Goal: Book appointment/travel/reservation

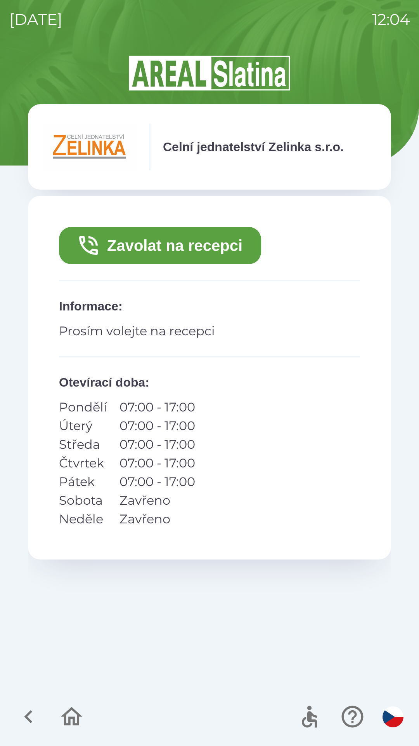
click at [173, 245] on button "Zavolat na recepci" at bounding box center [160, 245] width 202 height 37
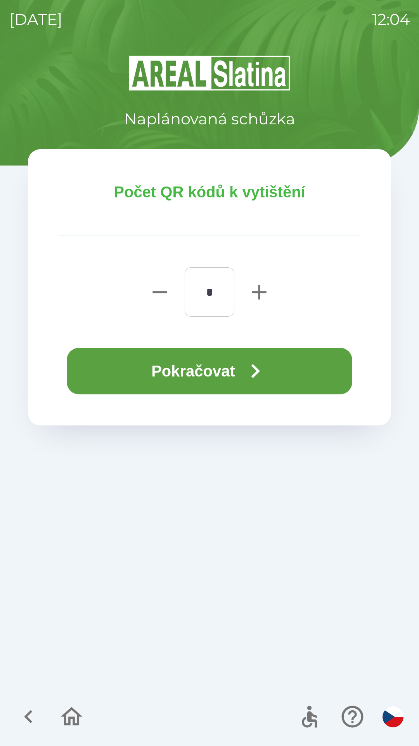
click at [251, 369] on icon "button" at bounding box center [256, 371] width 28 height 28
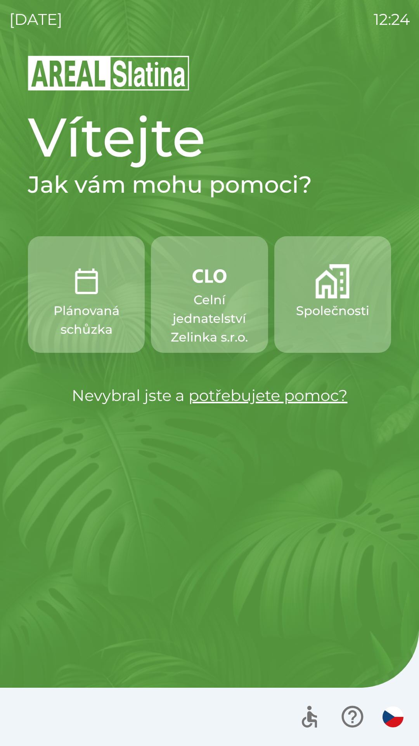
click at [316, 292] on img "button" at bounding box center [333, 281] width 34 height 34
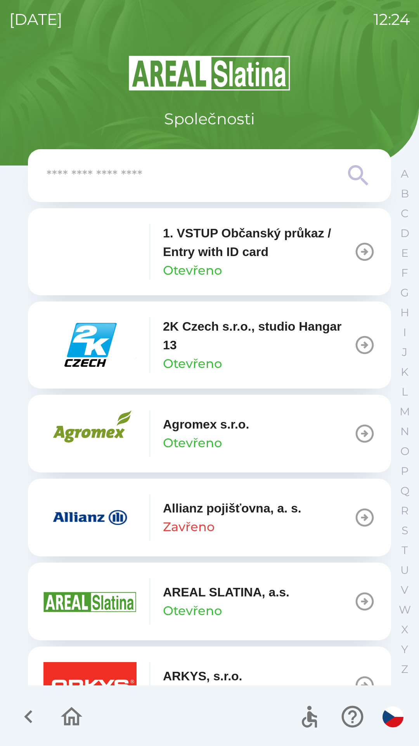
click at [352, 176] on icon at bounding box center [359, 176] width 28 height 28
click at [352, 171] on icon at bounding box center [359, 176] width 28 height 28
click at [149, 175] on input "text" at bounding box center [194, 175] width 295 height 21
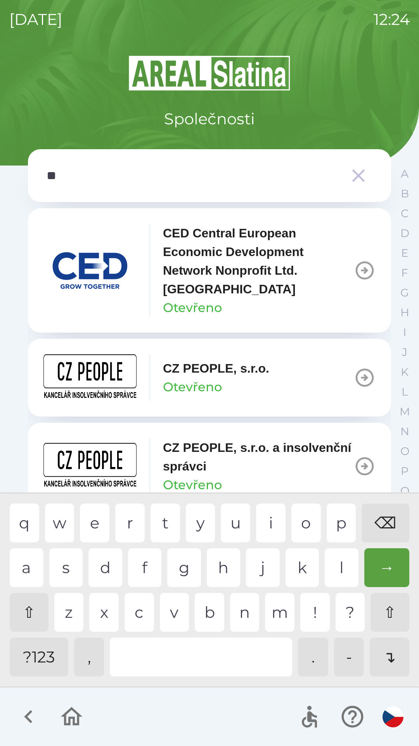
click at [339, 517] on div "p" at bounding box center [342, 522] width 30 height 39
type input "***"
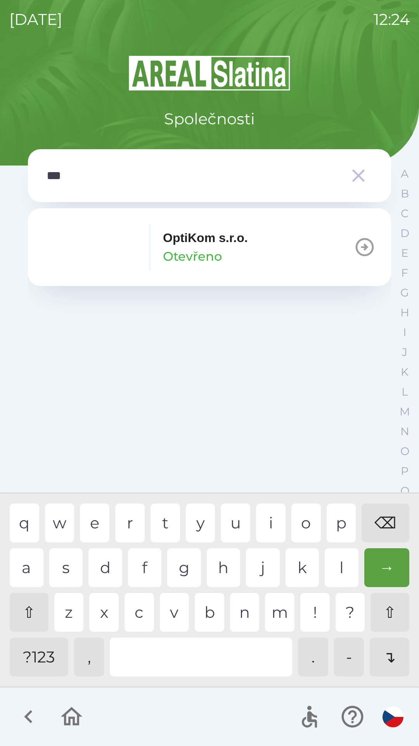
click at [205, 244] on p "OptiKom s.r.o." at bounding box center [205, 237] width 85 height 19
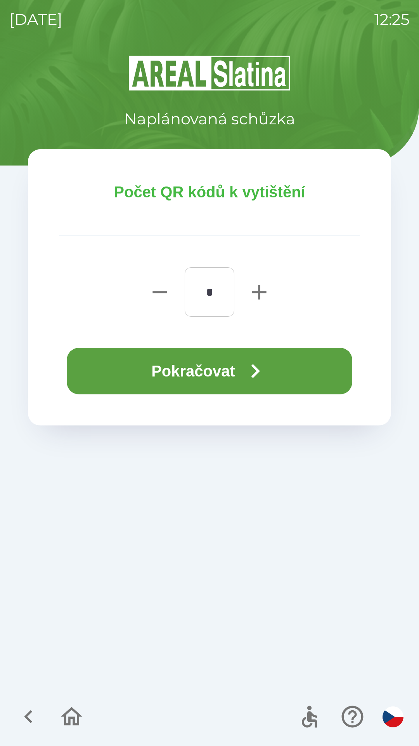
click at [212, 378] on button "Pokračovat" at bounding box center [210, 371] width 286 height 47
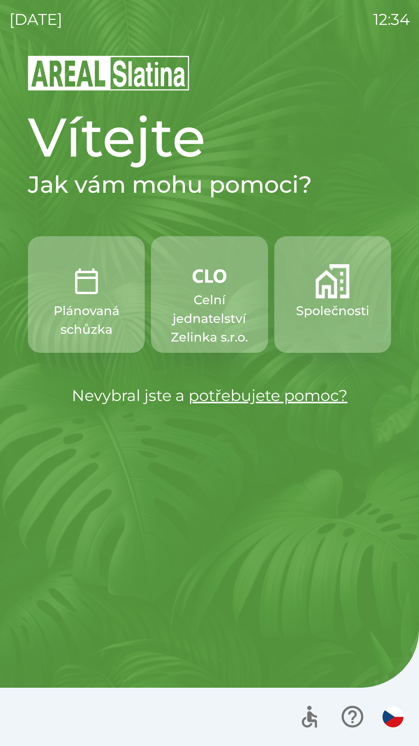
click at [325, 309] on p "Společnosti" at bounding box center [332, 310] width 73 height 19
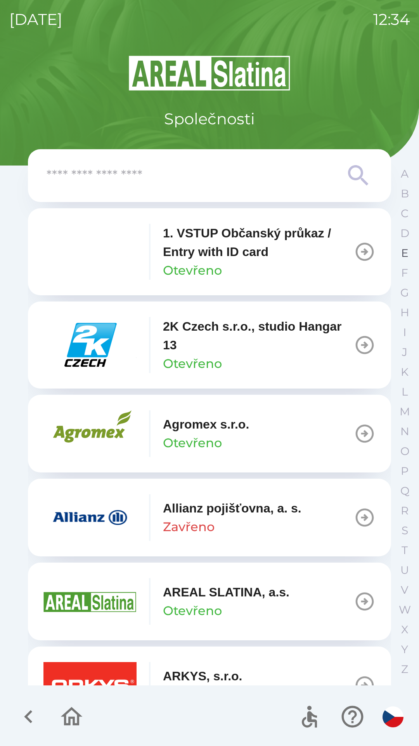
click at [403, 255] on p "E" at bounding box center [405, 253] width 7 height 14
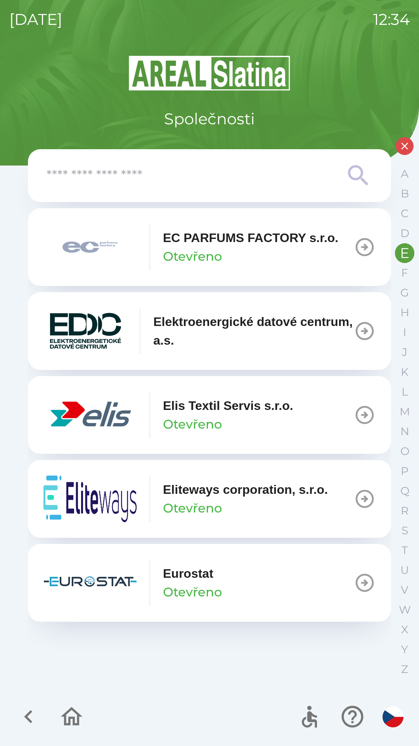
click at [214, 418] on p "Otevřeno" at bounding box center [192, 424] width 59 height 19
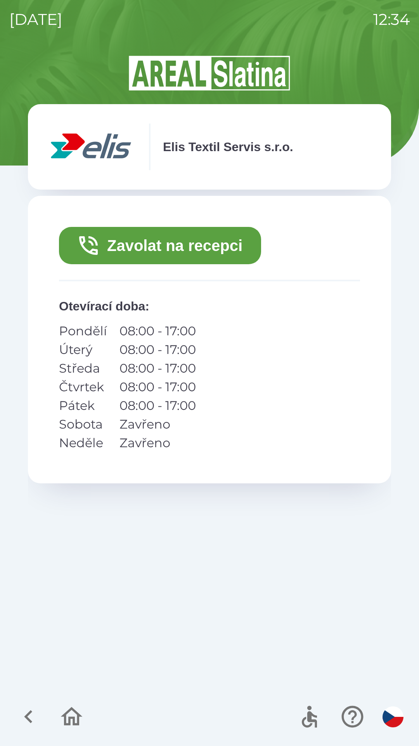
click at [210, 244] on button "Zavolat na recepci" at bounding box center [160, 245] width 202 height 37
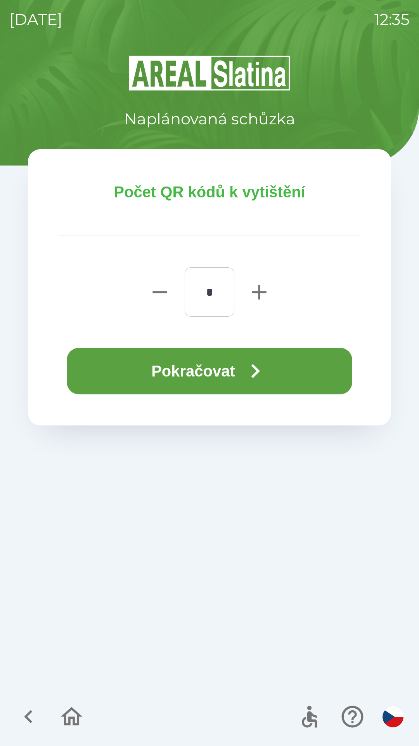
click at [140, 367] on button "Pokračovat" at bounding box center [210, 371] width 286 height 47
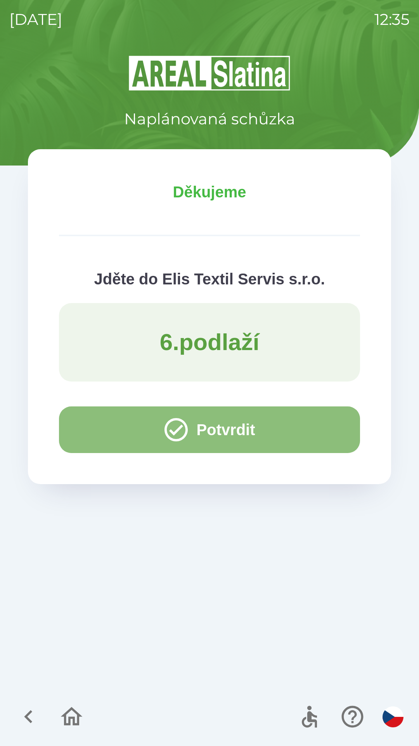
click at [88, 428] on button "Potvrdit" at bounding box center [209, 429] width 301 height 47
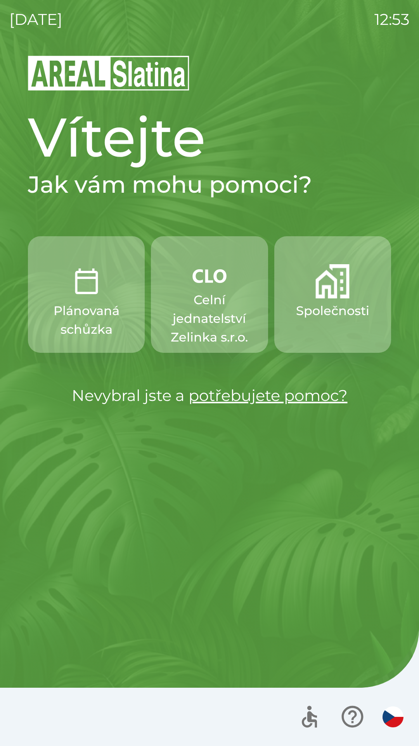
click at [337, 297] on img "button" at bounding box center [333, 281] width 34 height 34
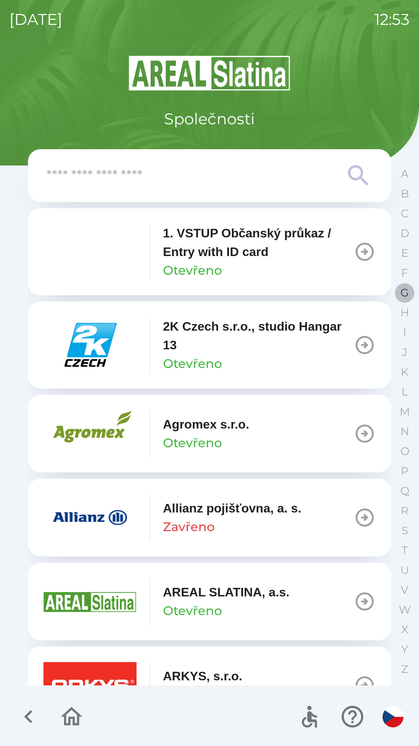
click at [402, 294] on p "G" at bounding box center [405, 293] width 9 height 14
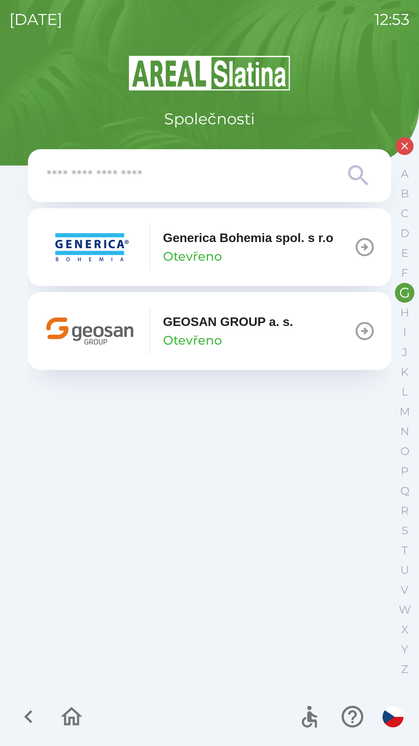
click at [210, 334] on p "Otevřeno" at bounding box center [192, 340] width 59 height 19
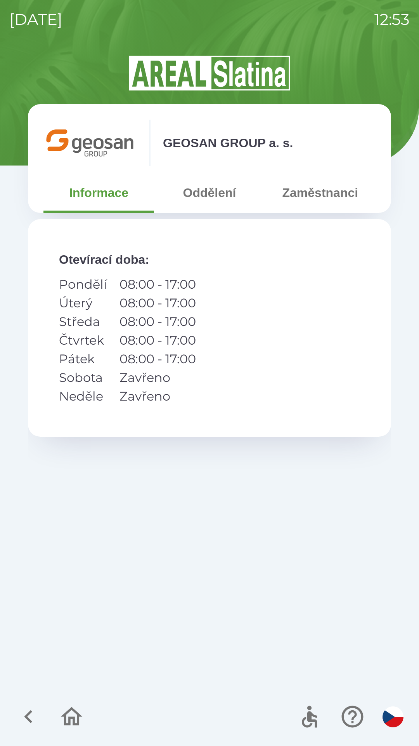
click at [310, 193] on button "Zaměstnanci" at bounding box center [320, 193] width 111 height 28
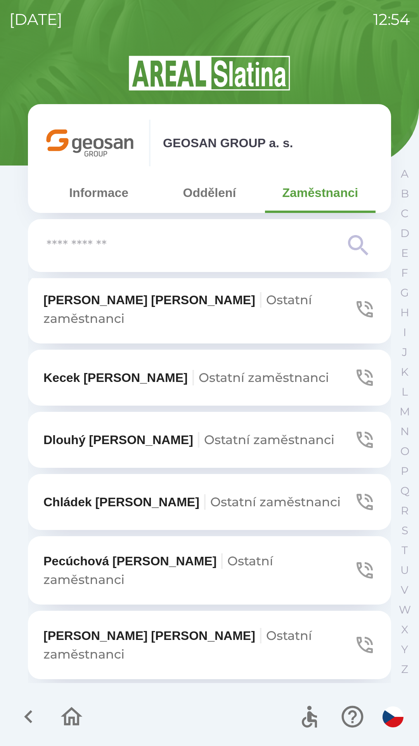
scroll to position [559, 0]
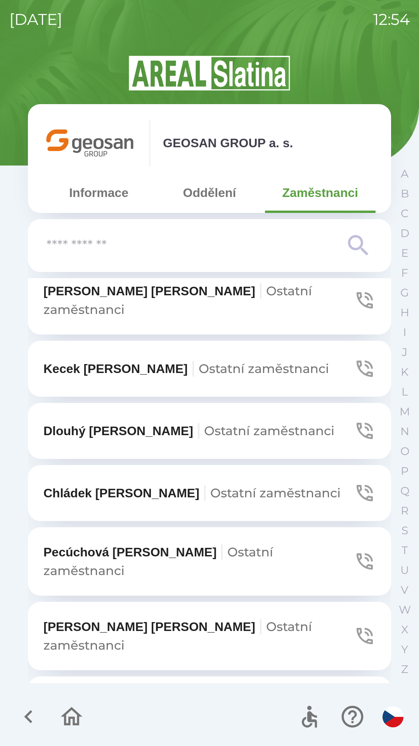
click at [186, 693] on span "Ostatní zaměstnanci" at bounding box center [178, 710] width 269 height 34
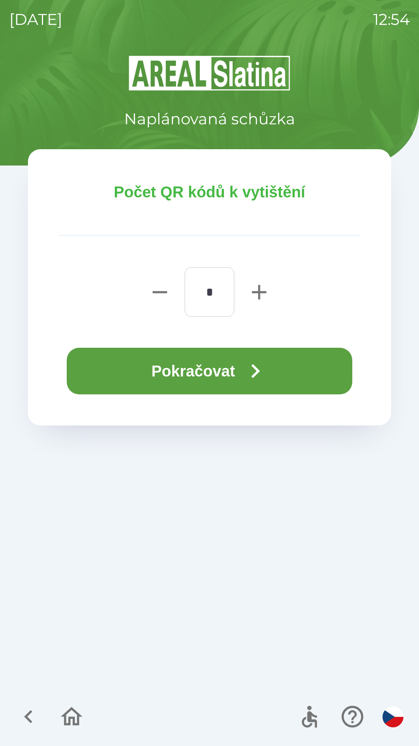
click at [151, 372] on button "Pokračovat" at bounding box center [210, 371] width 286 height 47
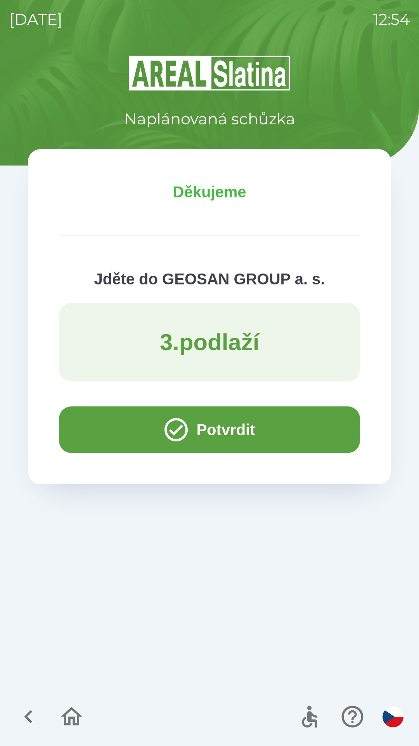
click at [108, 431] on button "Potvrdit" at bounding box center [209, 429] width 301 height 47
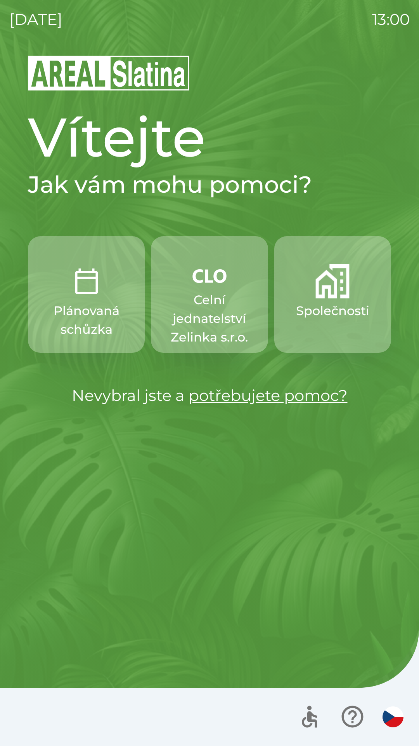
click at [331, 294] on img "button" at bounding box center [333, 281] width 34 height 34
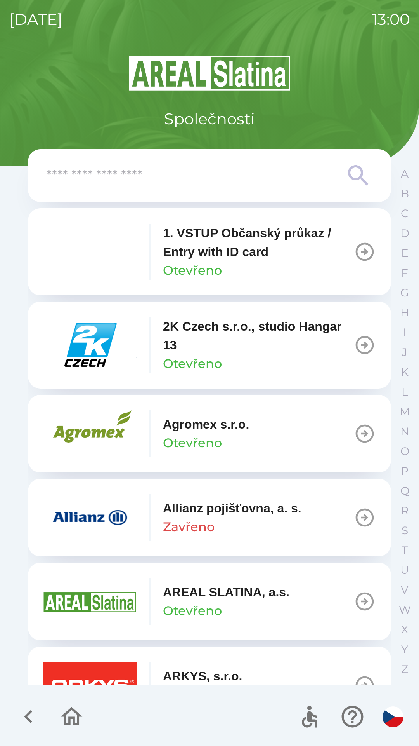
click at [186, 175] on input "text" at bounding box center [194, 175] width 295 height 21
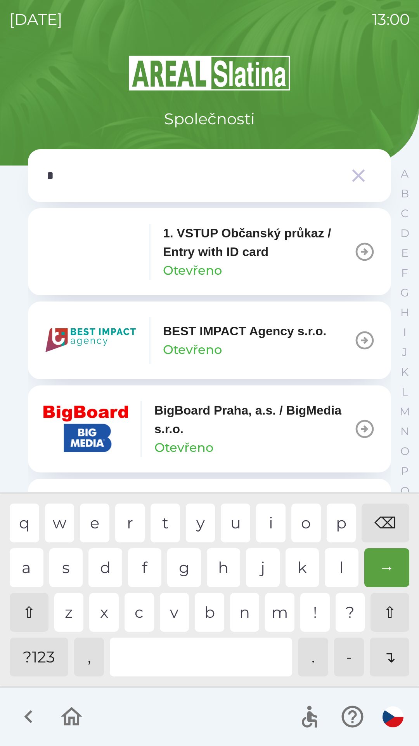
click at [204, 609] on div "b" at bounding box center [210, 612] width 30 height 39
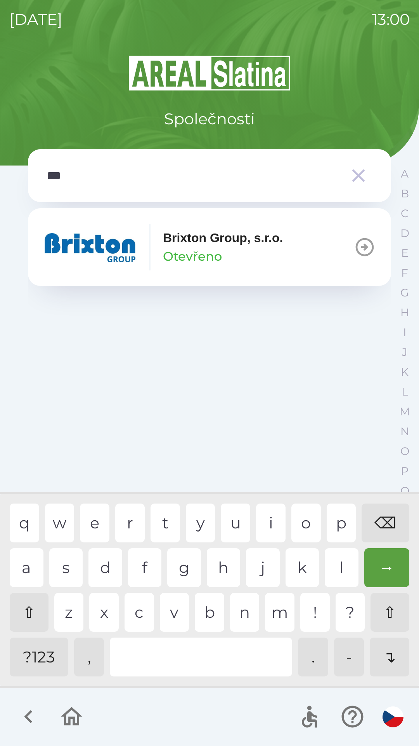
click at [267, 516] on div "i" at bounding box center [271, 522] width 30 height 39
type input "****"
click at [107, 610] on div "x" at bounding box center [104, 612] width 30 height 39
click at [245, 259] on div "Brixton Group, s.r.o. Otevřeno" at bounding box center [223, 246] width 120 height 37
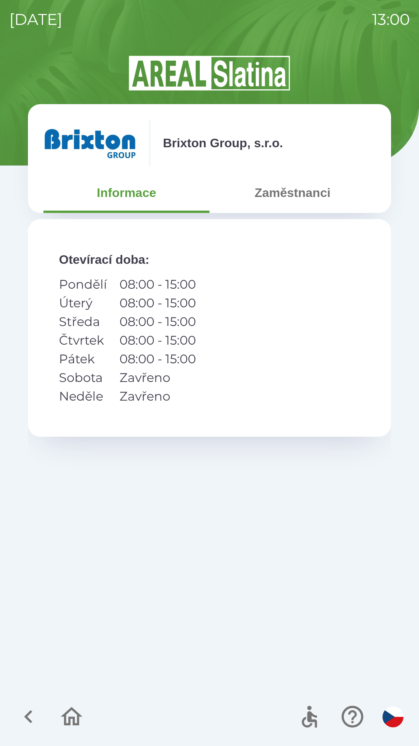
click at [293, 191] on button "Zaměstnanci" at bounding box center [293, 193] width 166 height 28
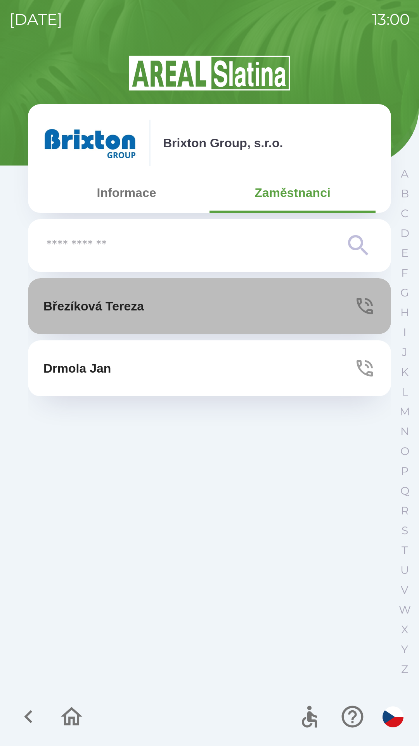
click at [363, 301] on icon "button" at bounding box center [365, 306] width 22 height 22
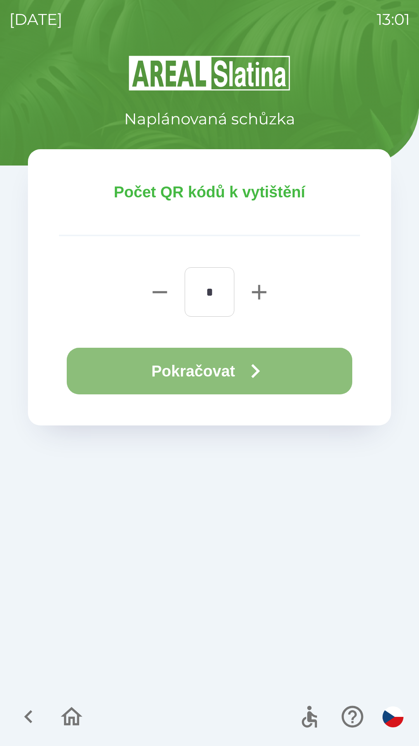
click at [261, 364] on icon "button" at bounding box center [256, 371] width 28 height 28
